Goal: Information Seeking & Learning: Check status

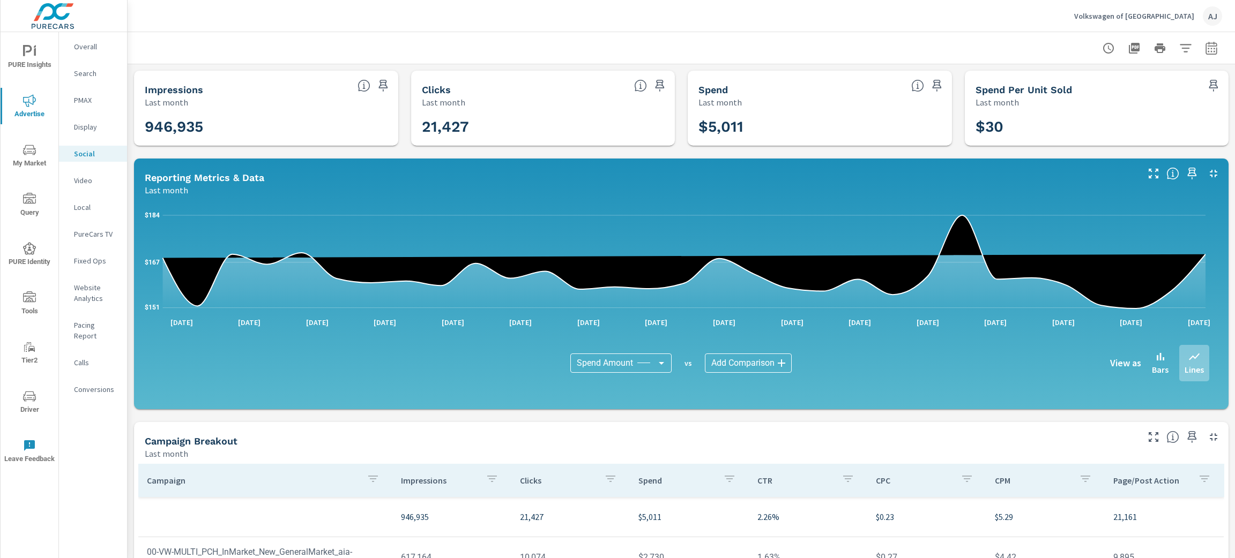
click at [94, 70] on p "Search" at bounding box center [96, 73] width 44 height 11
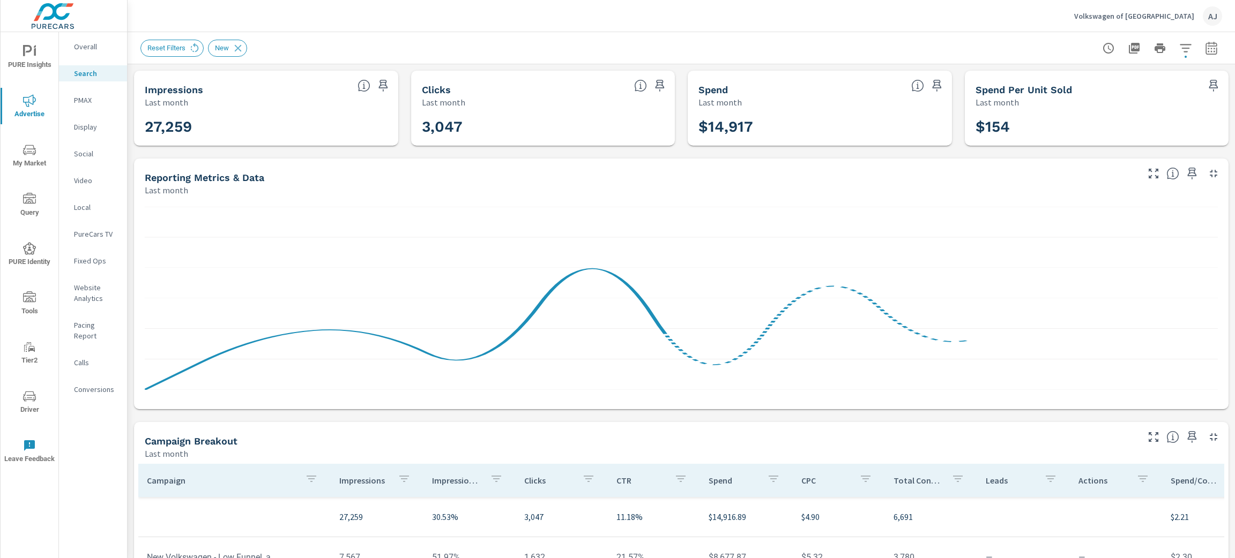
scroll to position [80, 0]
click at [128, 414] on div "Impressions Last month 27,259 Clicks Last month 3,047 Spend Last month $14,917 …" at bounding box center [681, 415] width 1107 height 703
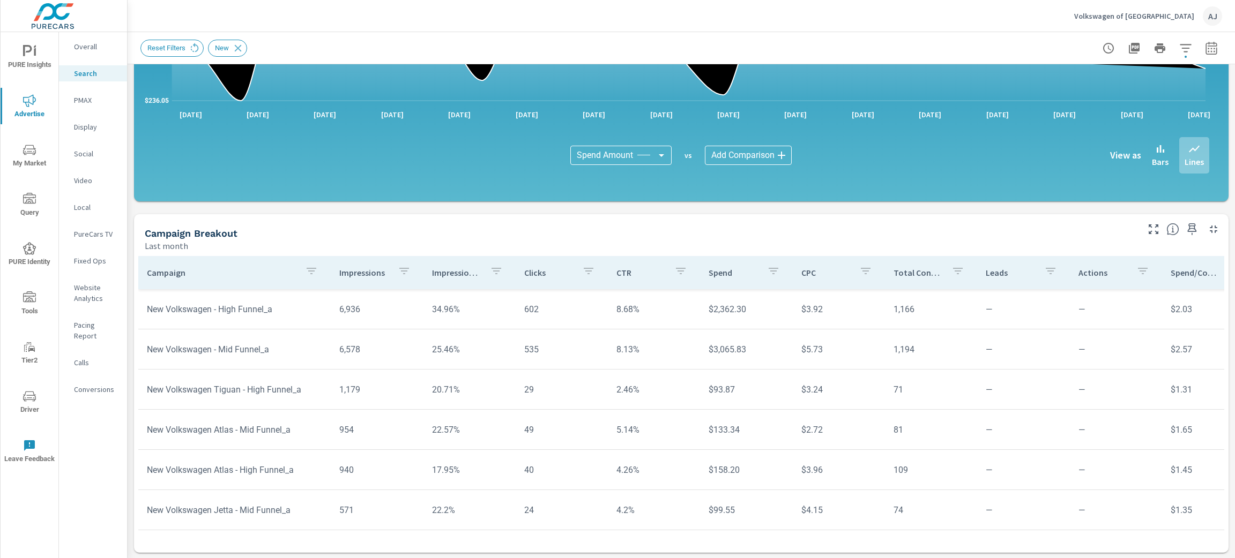
click at [86, 295] on p "Website Analytics" at bounding box center [96, 292] width 44 height 21
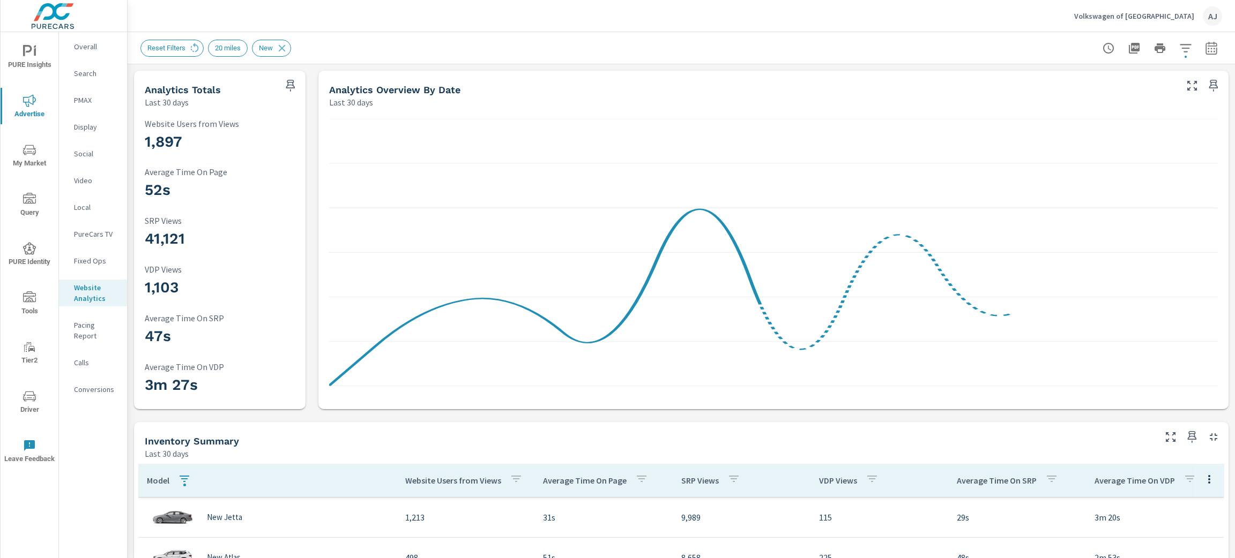
scroll to position [24, 0]
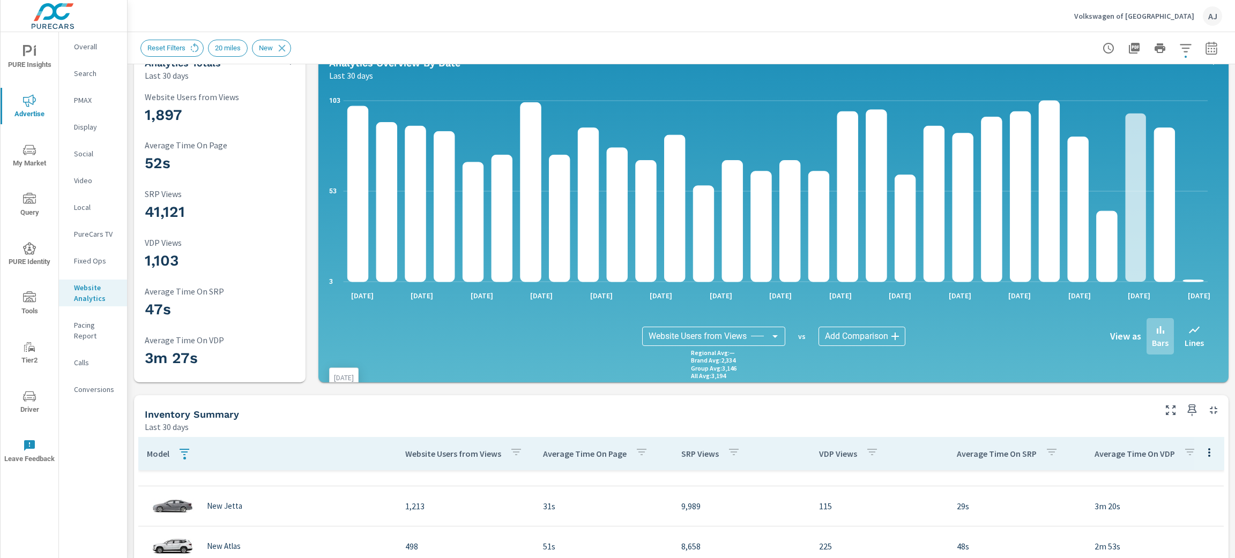
scroll to position [0, 0]
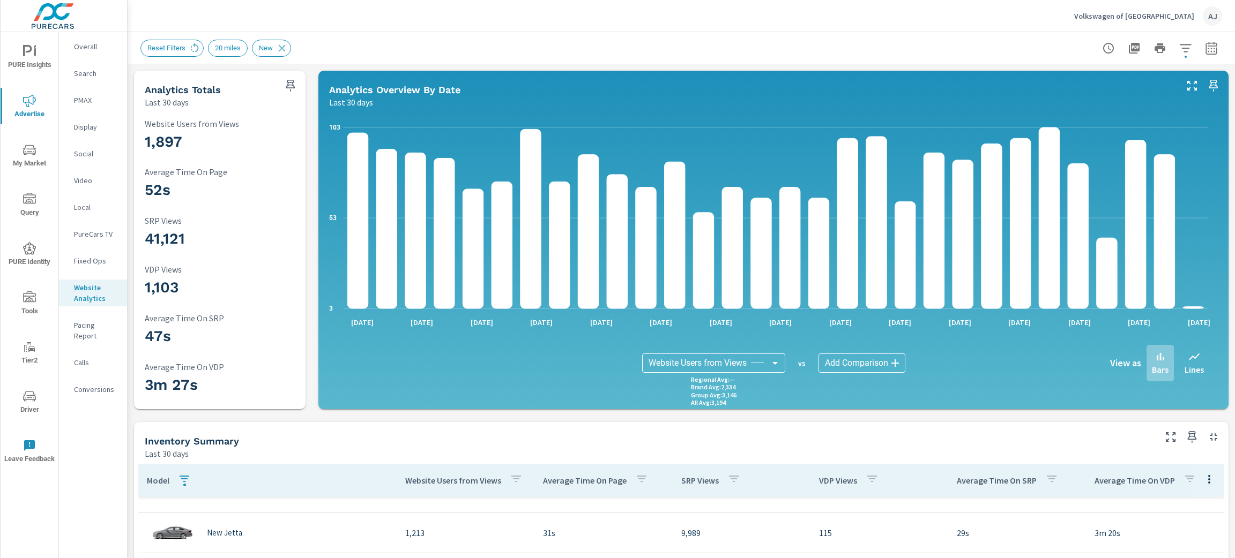
click at [1205, 42] on icon "button" at bounding box center [1211, 48] width 13 height 13
select select "Last 30 days"
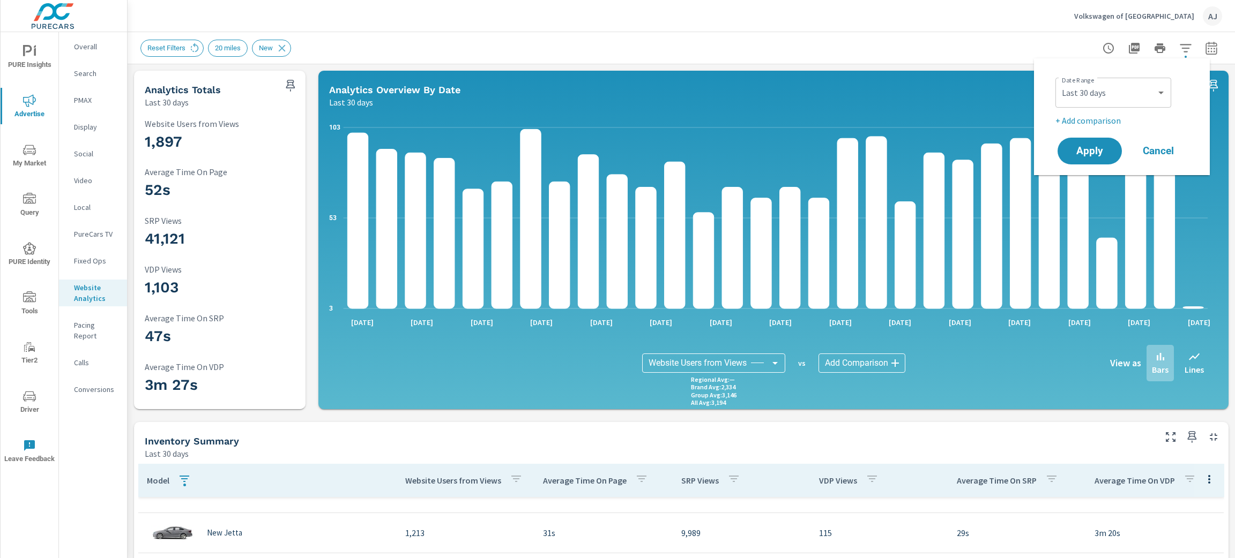
click at [1101, 118] on p "+ Add comparison" at bounding box center [1123, 120] width 137 height 13
select select "Previous period"
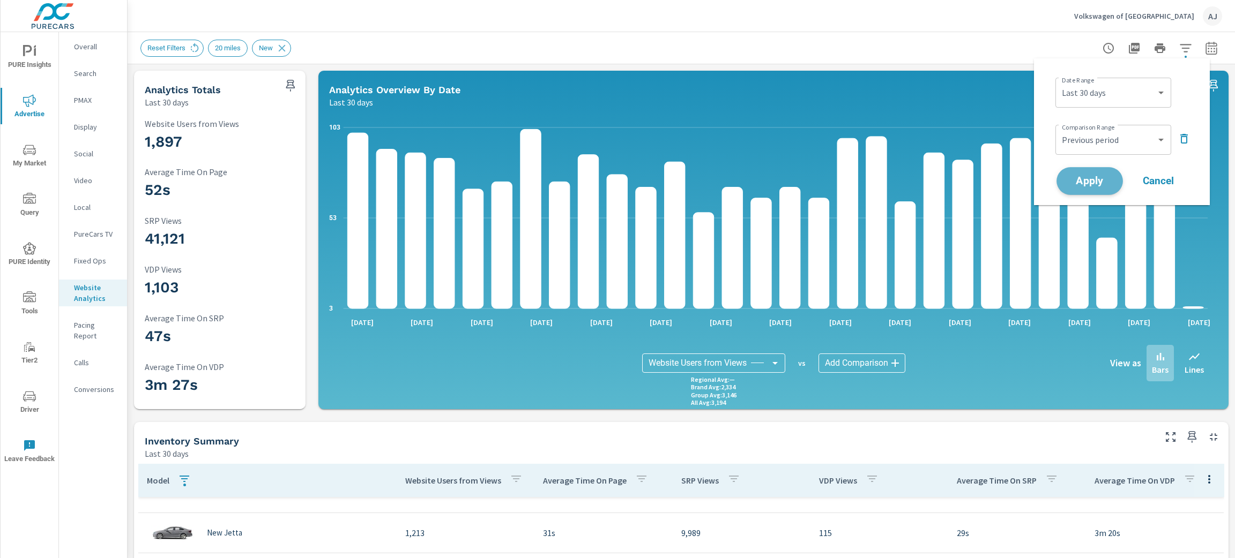
click at [1108, 177] on span "Apply" at bounding box center [1089, 181] width 44 height 10
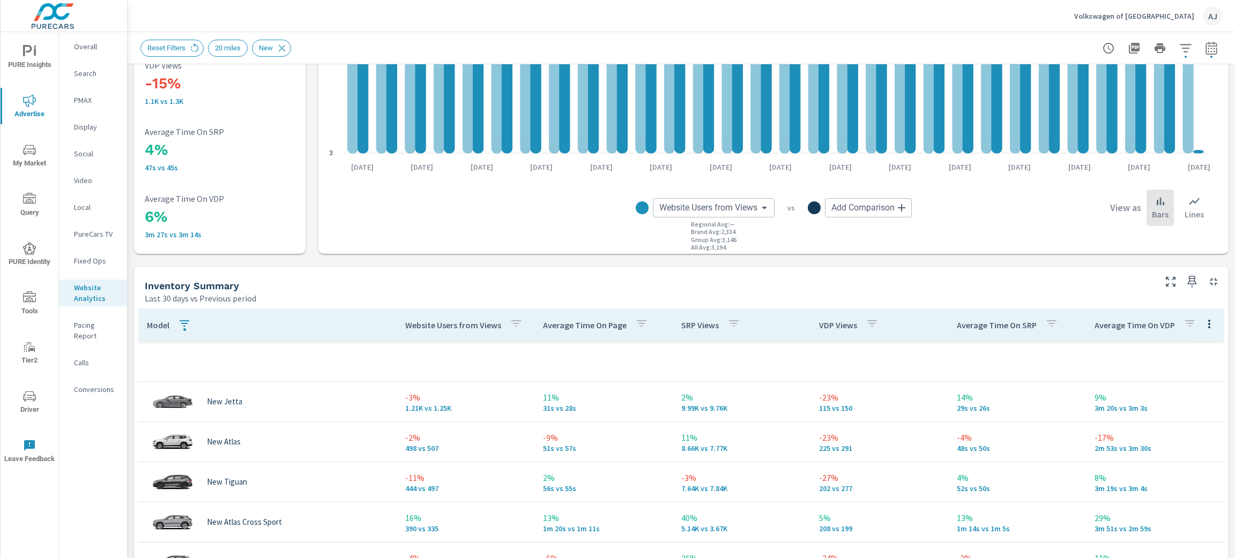
scroll to position [401, 0]
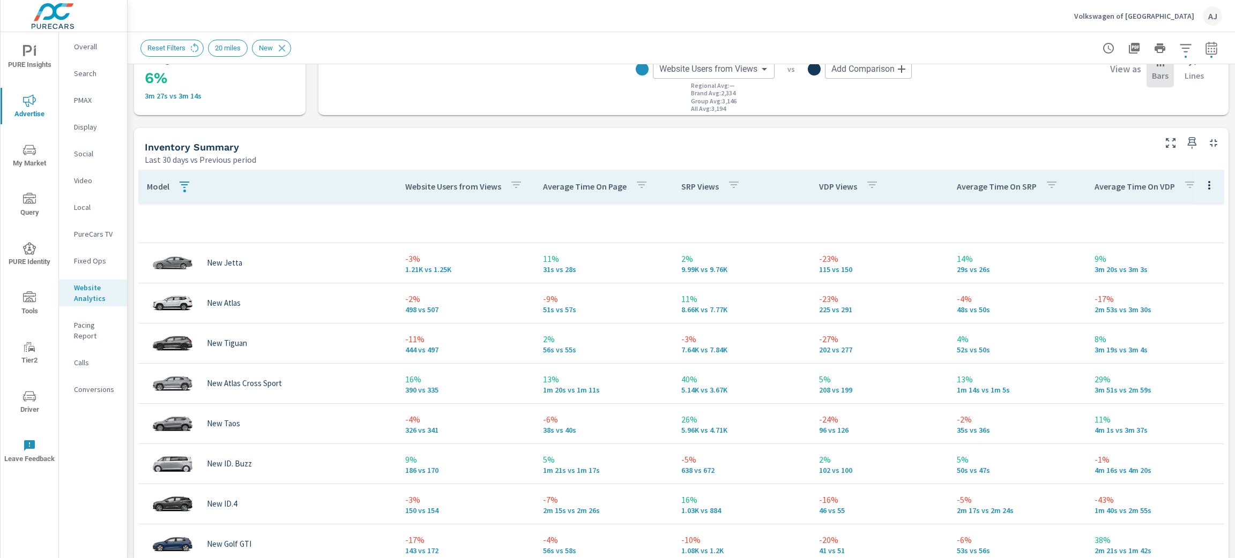
click at [96, 44] on p "Overall" at bounding box center [96, 46] width 44 height 11
